Goal: Navigation & Orientation: Find specific page/section

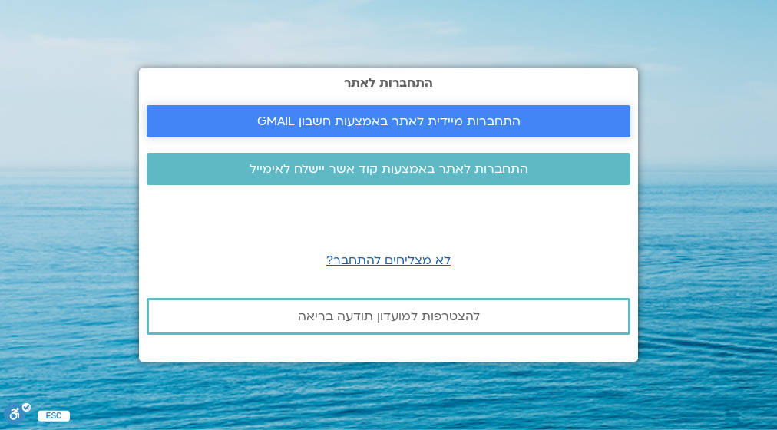
click at [422, 116] on span "התחברות מיידית לאתר באמצעות חשבון GMAIL" at bounding box center [388, 121] width 263 height 14
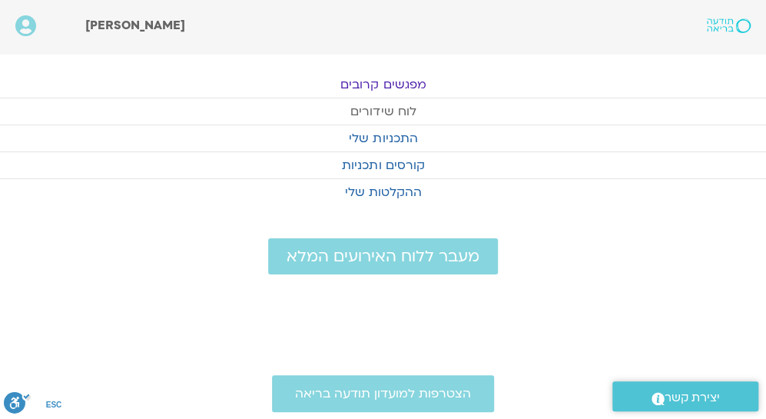
click at [387, 108] on link "לוח שידורים" at bounding box center [383, 111] width 766 height 26
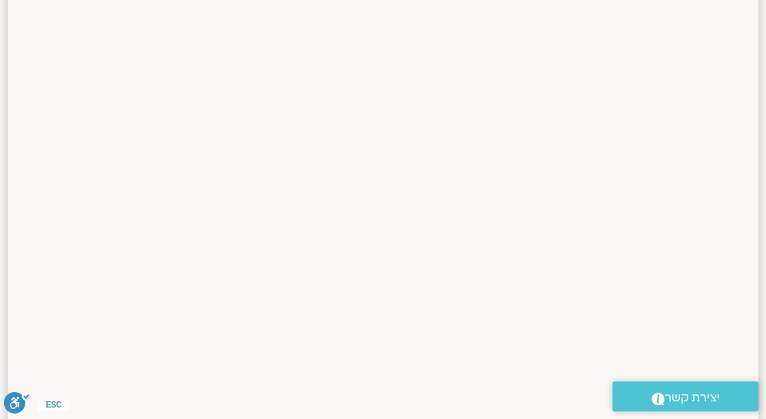
scroll to position [351, 0]
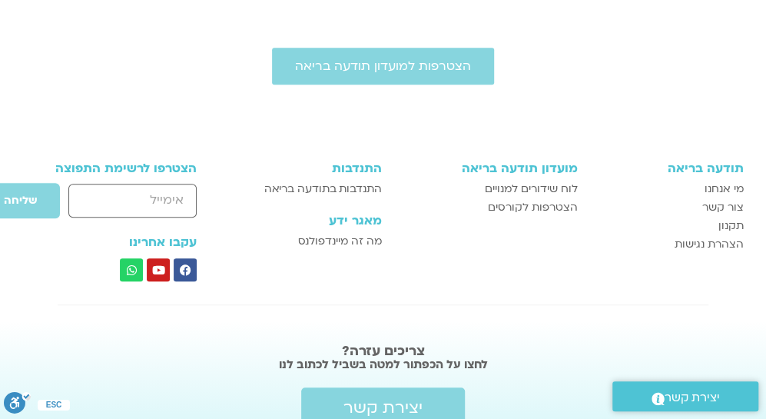
scroll to position [398, 0]
